Goal: Task Accomplishment & Management: Use online tool/utility

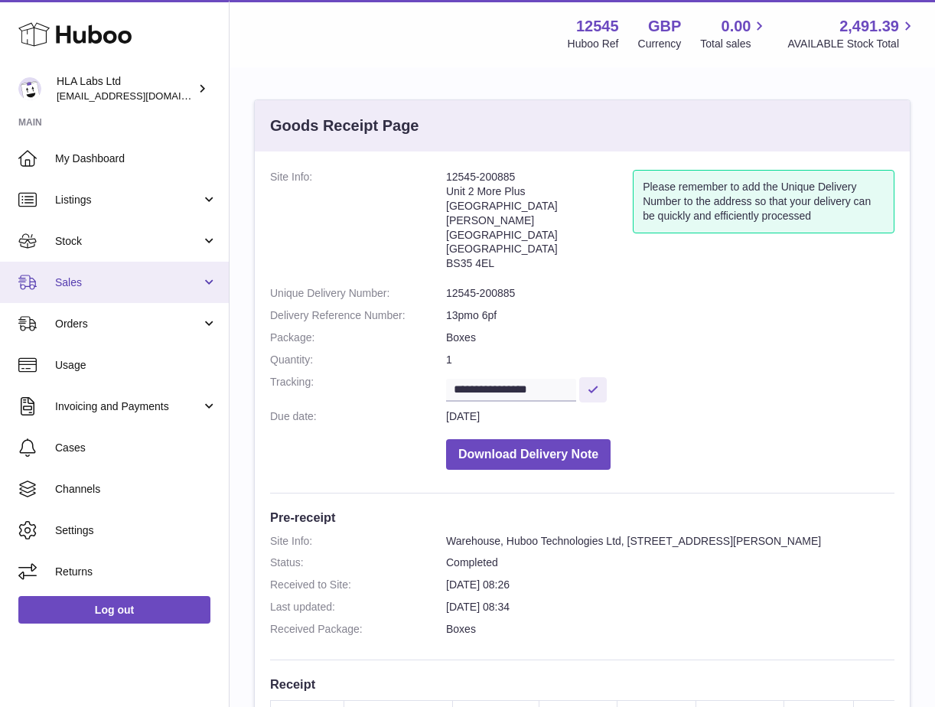
click at [71, 280] on span "Sales" at bounding box center [128, 283] width 146 height 15
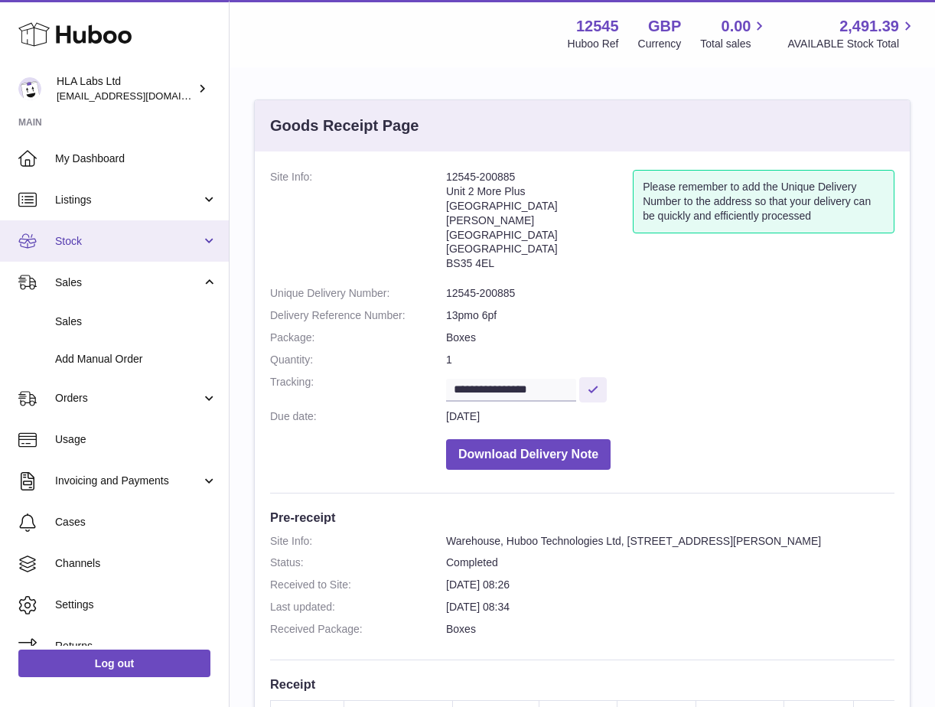
click at [93, 243] on span "Stock" at bounding box center [128, 241] width 146 height 15
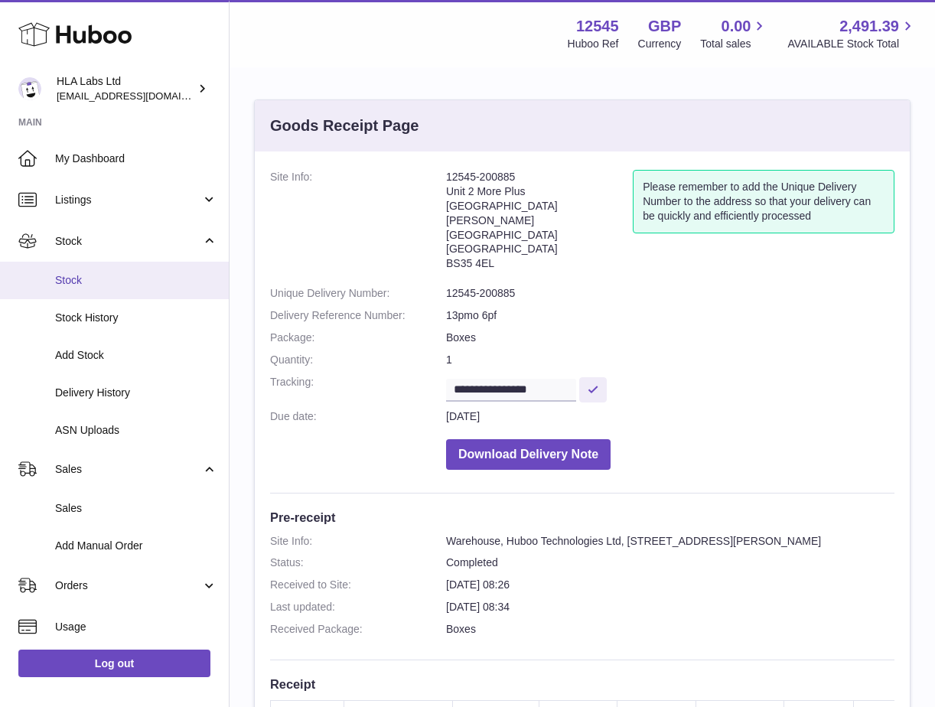
click at [83, 284] on span "Stock" at bounding box center [136, 280] width 162 height 15
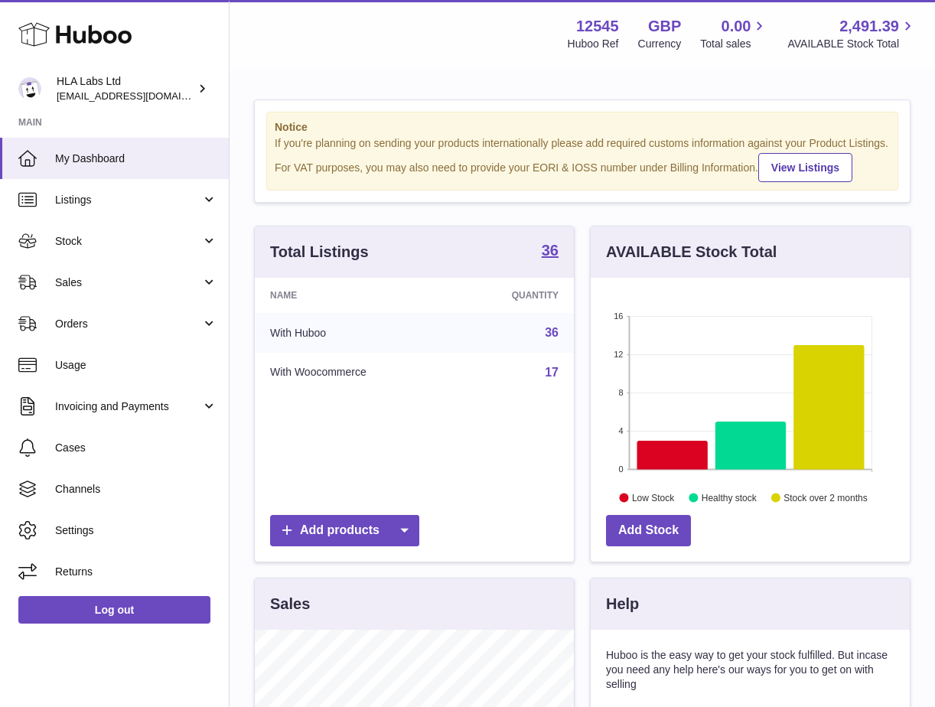
scroll to position [239, 319]
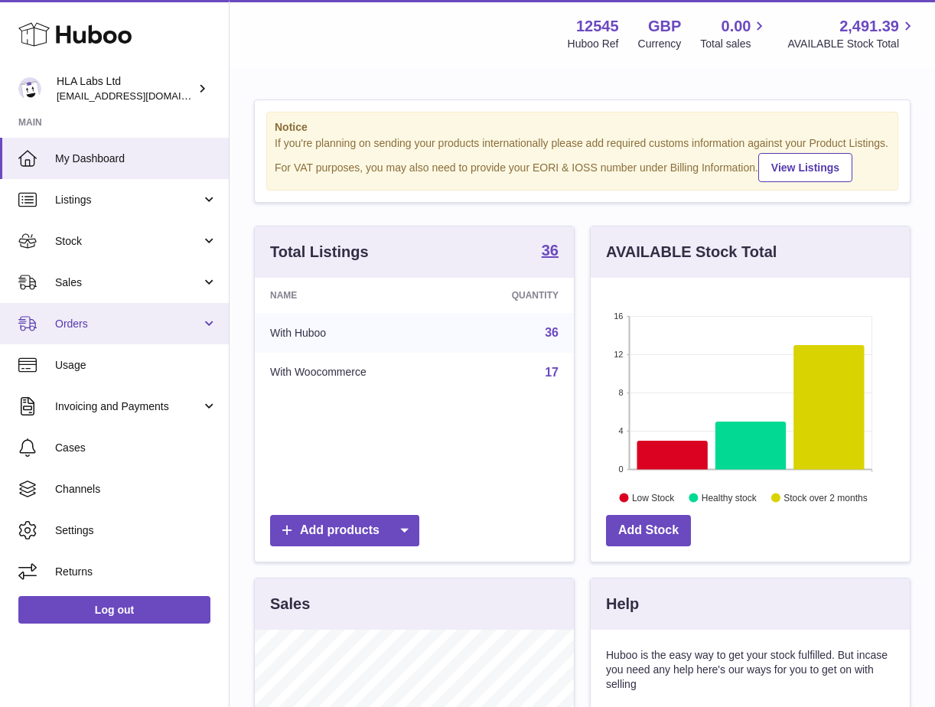
click at [74, 320] on span "Orders" at bounding box center [128, 324] width 146 height 15
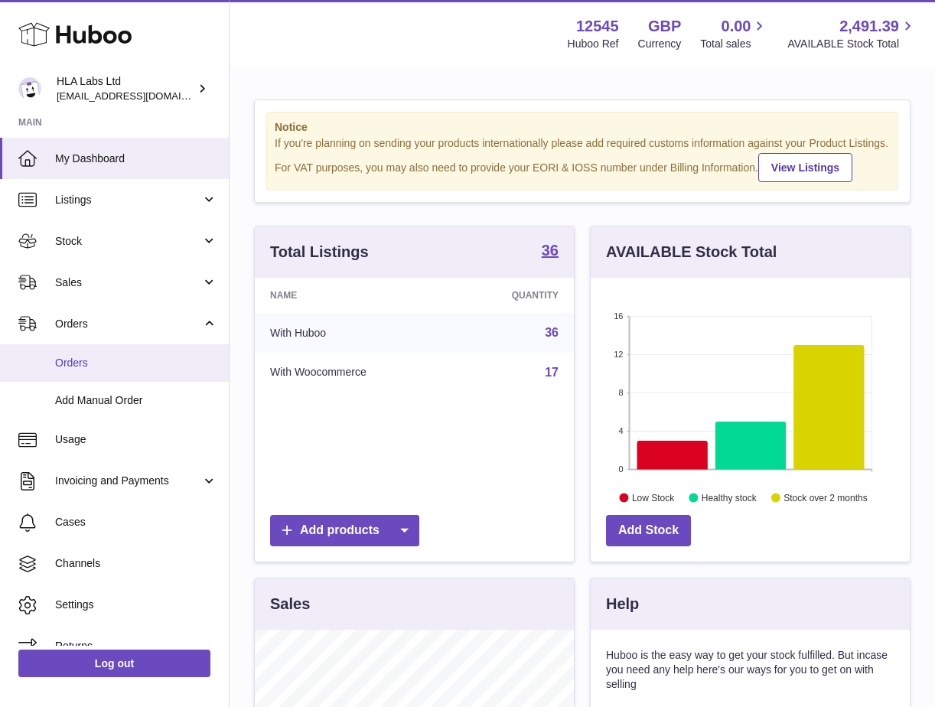
click at [89, 367] on span "Orders" at bounding box center [136, 363] width 162 height 15
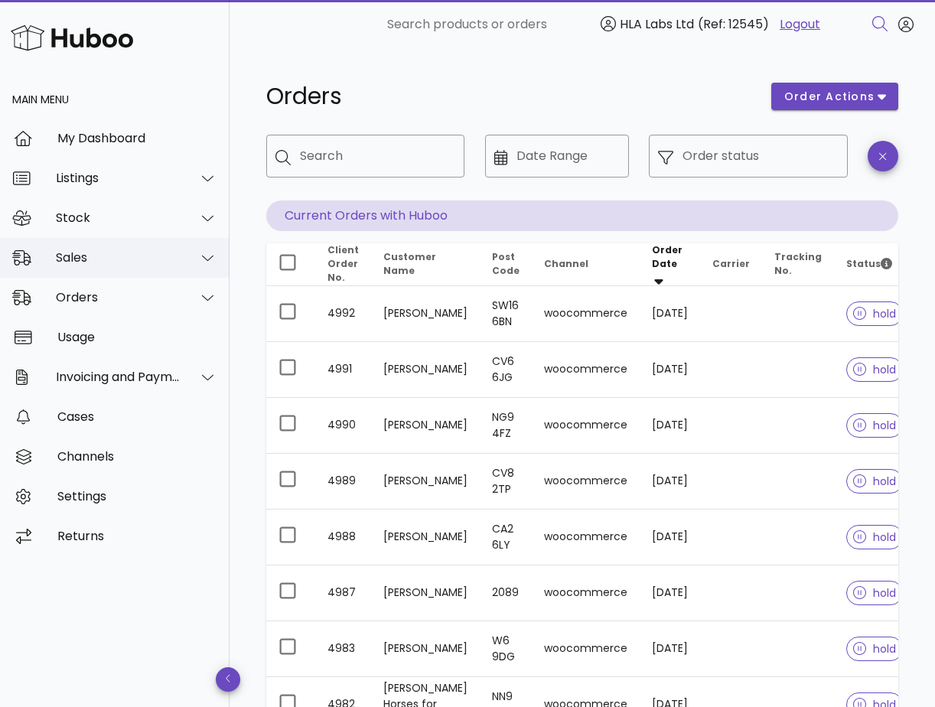
click at [100, 255] on div "Sales" at bounding box center [118, 257] width 125 height 15
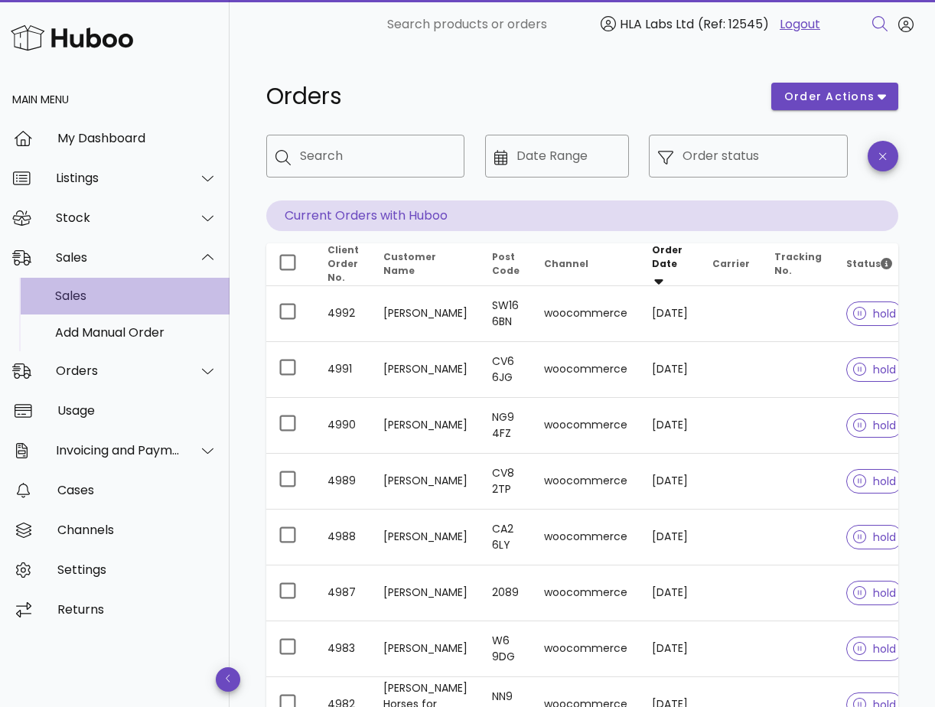
click at [79, 301] on div "Sales" at bounding box center [136, 296] width 162 height 15
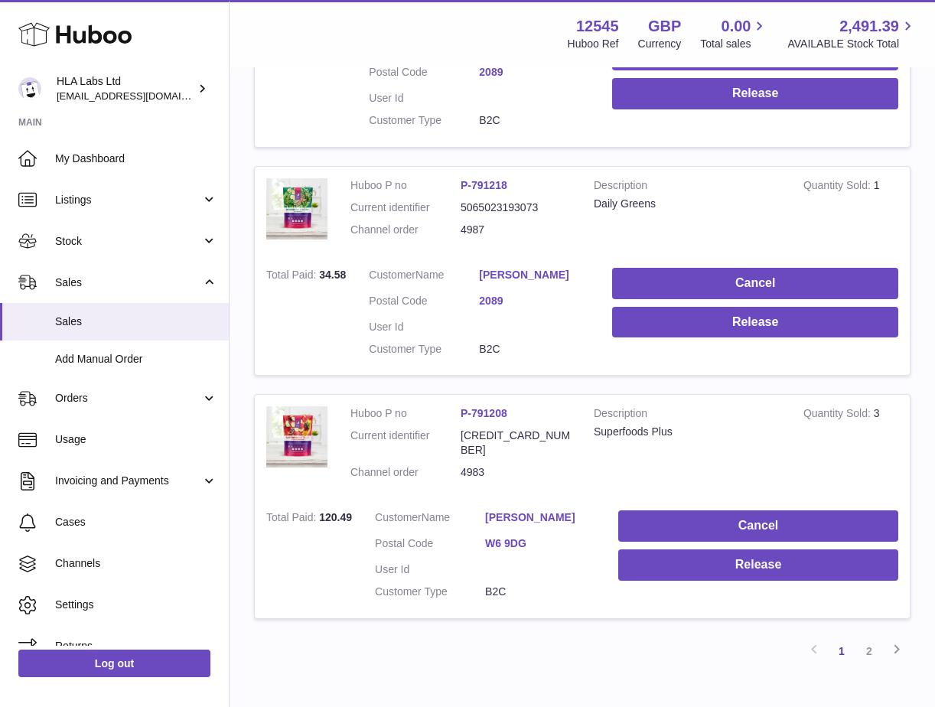
scroll to position [2096, 0]
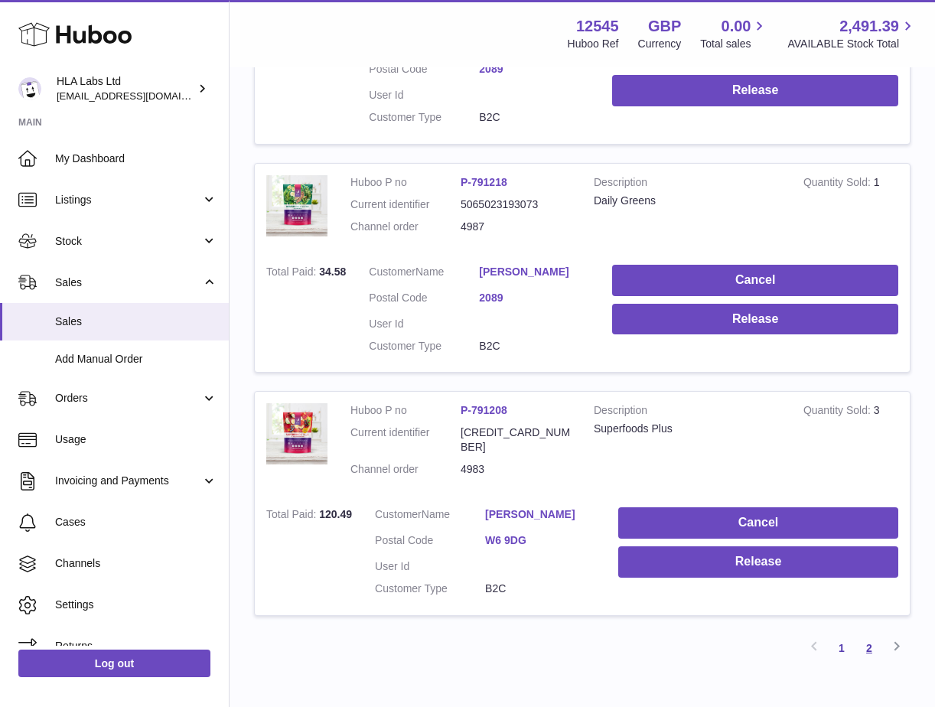
click at [870, 635] on link "2" at bounding box center [870, 649] width 28 height 28
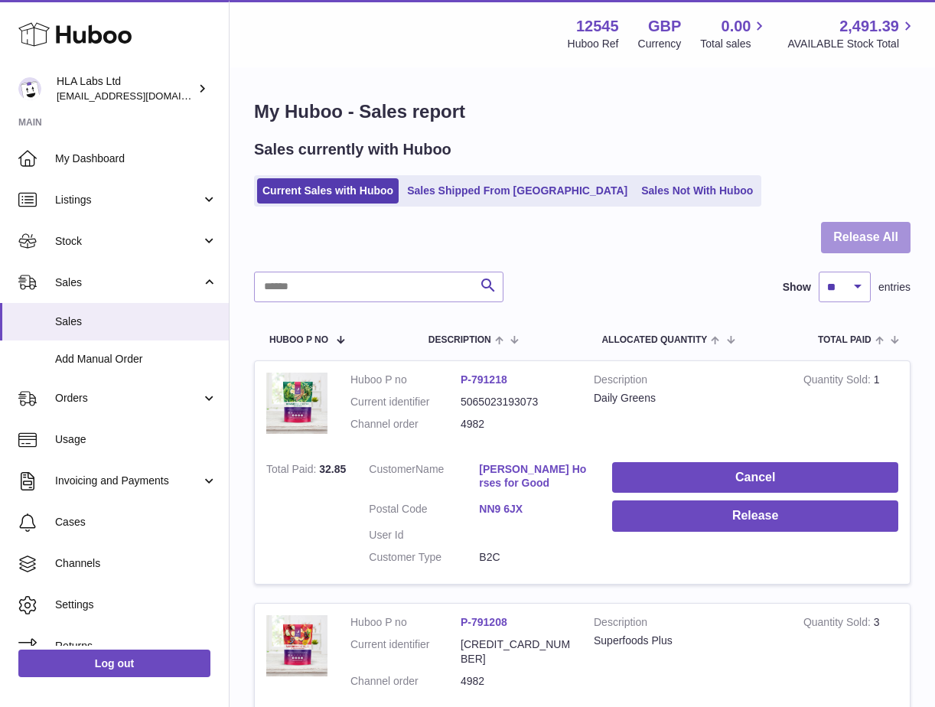
click at [855, 236] on button "Release All" at bounding box center [866, 237] width 90 height 31
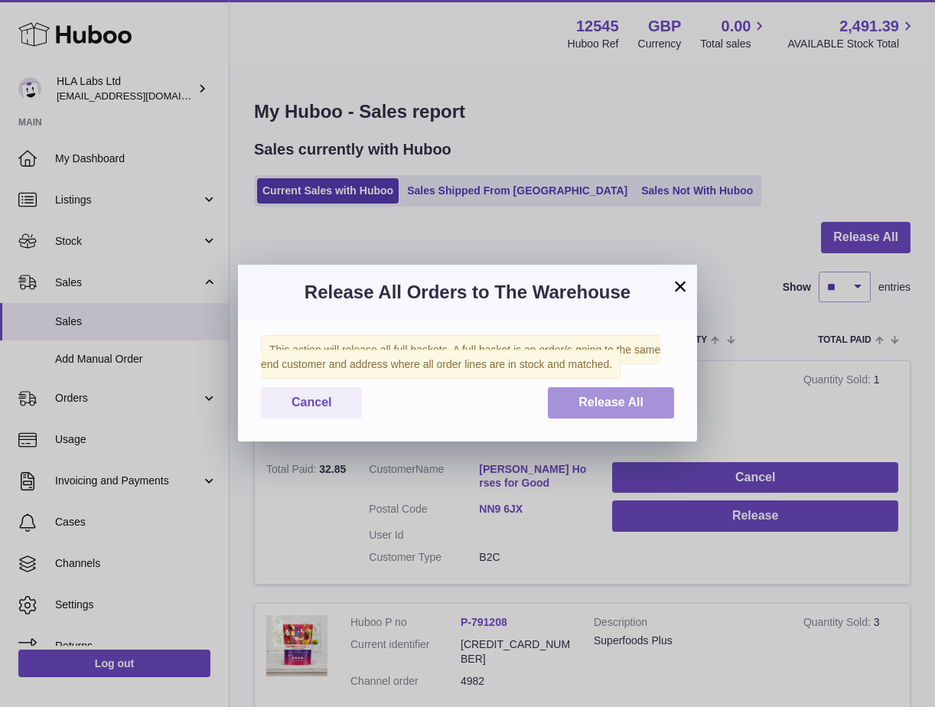
click at [584, 404] on span "Release All" at bounding box center [611, 402] width 65 height 13
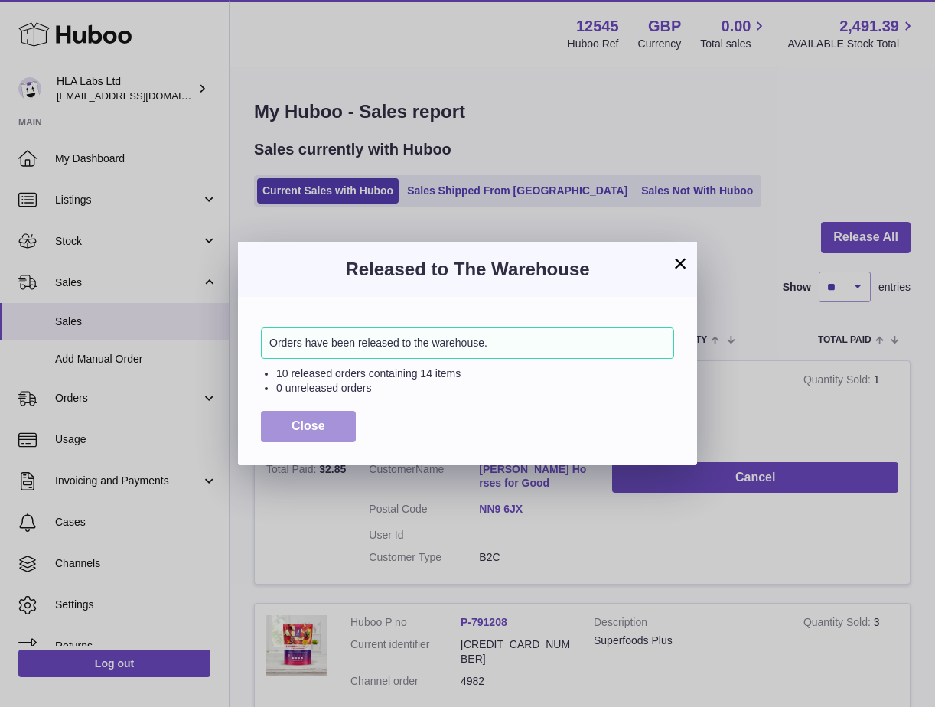
click at [341, 425] on button "Close" at bounding box center [308, 426] width 95 height 31
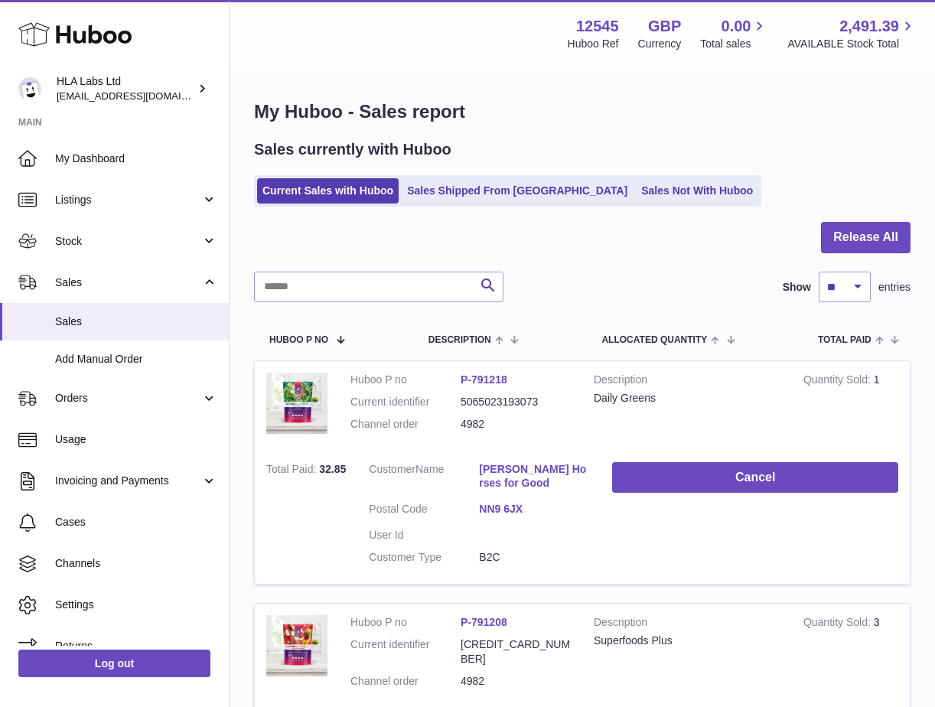
click at [518, 64] on div "Menu Huboo 12545 Huboo Ref GBP Currency 0.00 Total sales 2,491.39 AVAILABLE Sto…" at bounding box center [583, 33] width 706 height 67
click at [723, 106] on h1 "My Huboo - Sales report" at bounding box center [582, 112] width 657 height 24
